Goal: Find specific page/section: Find specific page/section

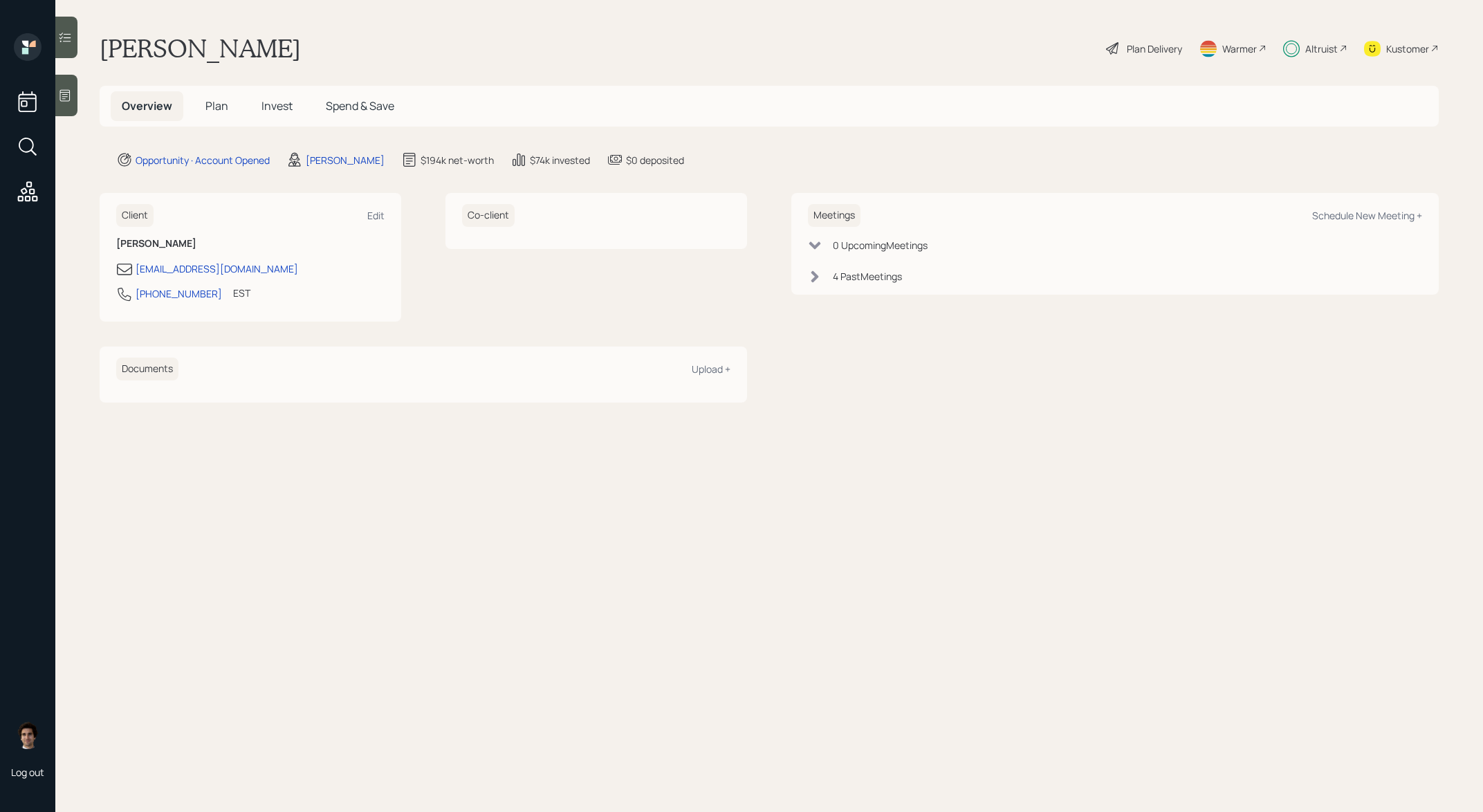
click at [1319, 41] on div "Altruist" at bounding box center [1321, 49] width 32 height 15
